Goal: Task Accomplishment & Management: Manage account settings

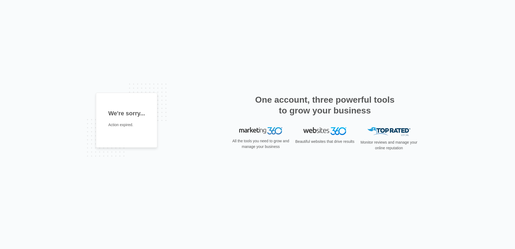
click at [224, 75] on div "We're sorry... Action expired. One account, three powerful tools to grow your b…" at bounding box center [257, 124] width 515 height 249
click at [131, 120] on div "We're sorry... Action expired." at bounding box center [126, 120] width 61 height 55
click at [122, 130] on div "We're sorry... Action expired." at bounding box center [126, 120] width 61 height 55
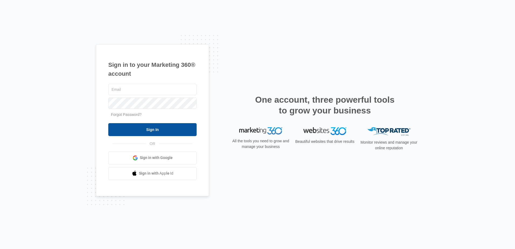
type input "[EMAIL_ADDRESS][DOMAIN_NAME]"
click at [153, 127] on input "Sign In" at bounding box center [152, 129] width 88 height 13
